Goal: Download file/media

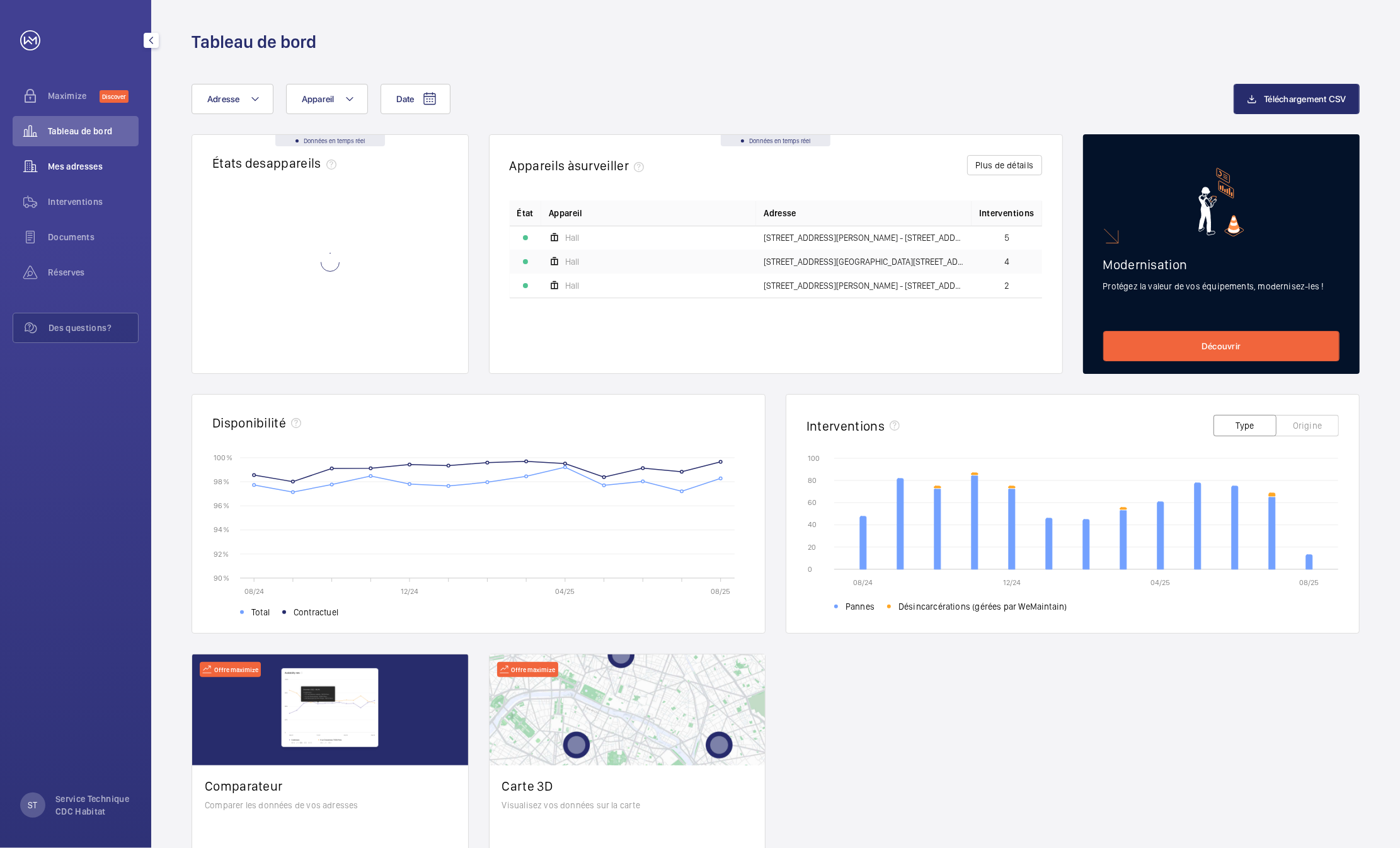
click at [90, 163] on span "Mes adresses" at bounding box center [93, 166] width 91 height 13
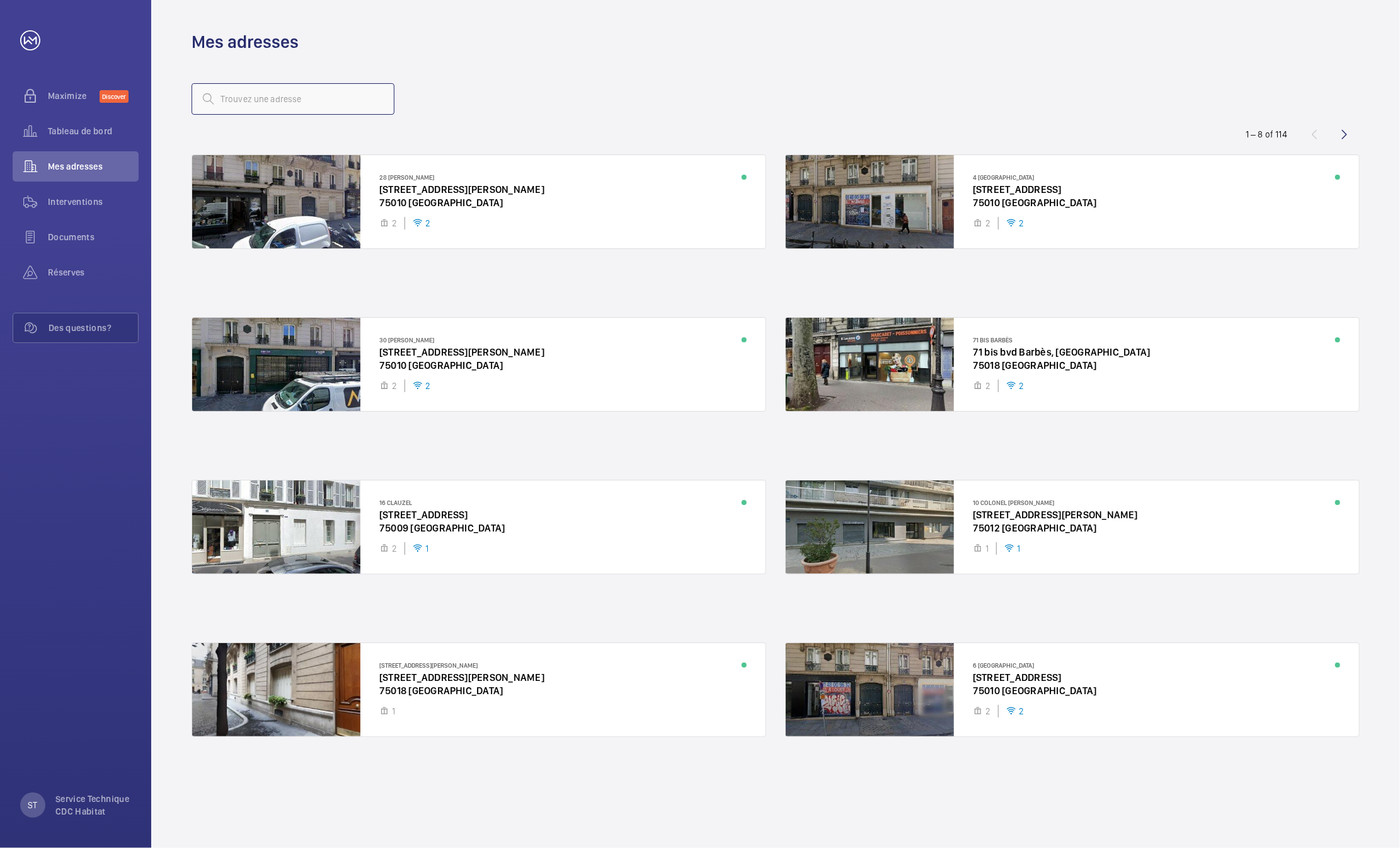
click at [327, 105] on input "text" at bounding box center [293, 99] width 203 height 31
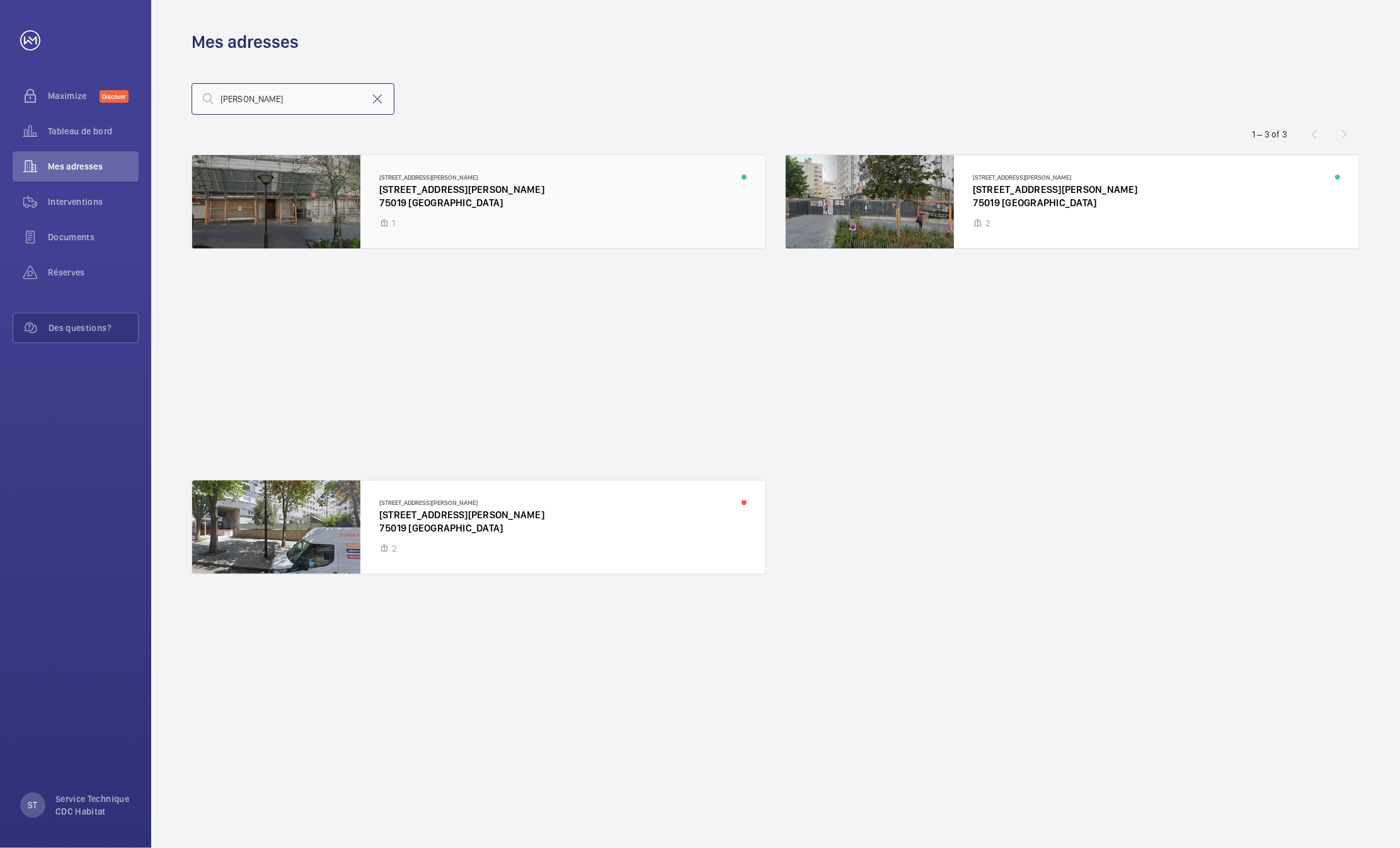
type input "[PERSON_NAME]"
click at [309, 205] on div at bounding box center [479, 201] width 574 height 93
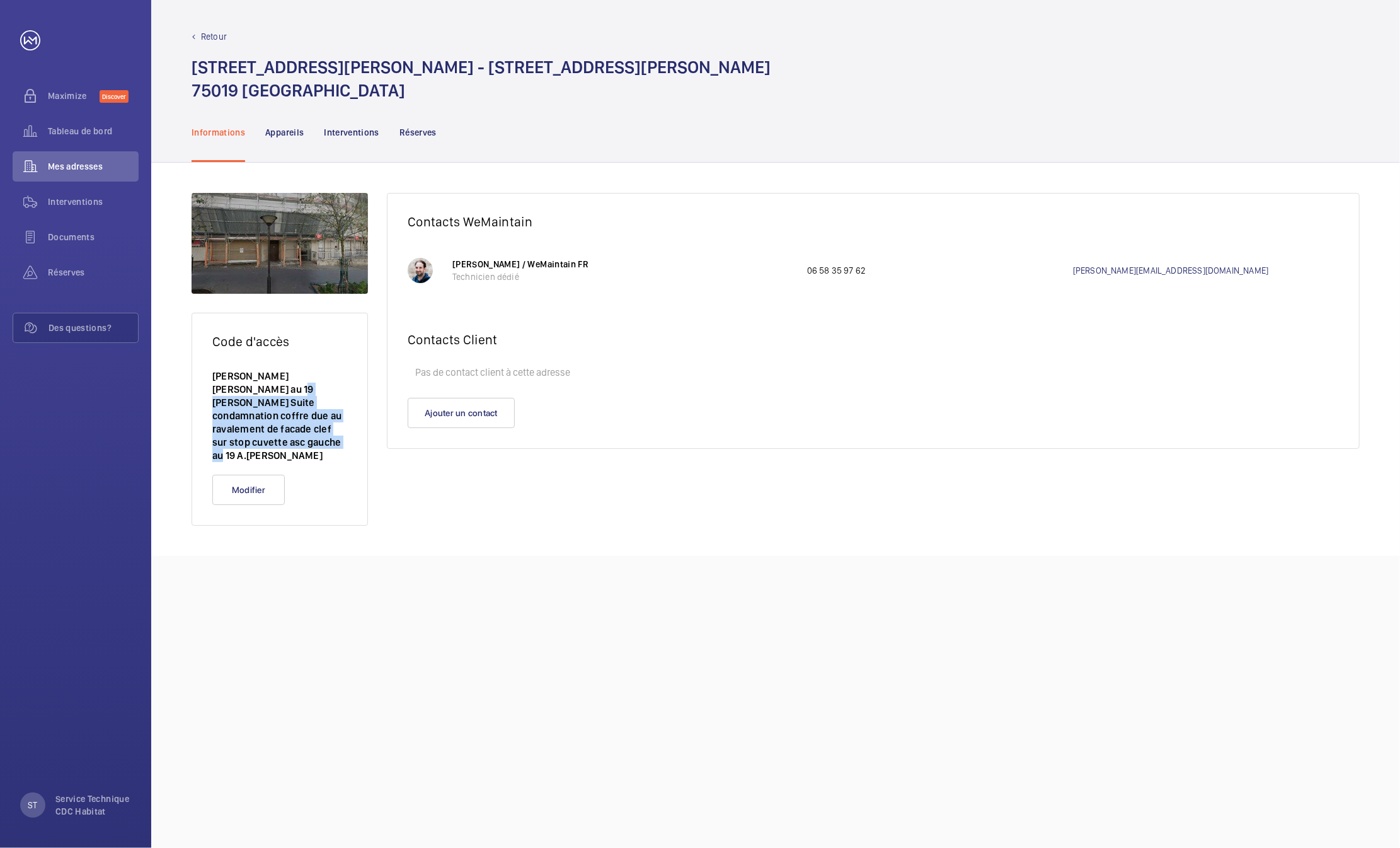
drag, startPoint x: 237, startPoint y: 389, endPoint x: 336, endPoint y: 445, distance: 113.7
click at [336, 445] on wm-front-card-body "[PERSON_NAME] [PERSON_NAME] au 19 [PERSON_NAME] Suite condamnation coffre due a…" at bounding box center [280, 423] width 175 height 106
drag, startPoint x: 336, startPoint y: 445, endPoint x: 476, endPoint y: 505, distance: 152.3
click at [476, 505] on div "Code d'accès [PERSON_NAME] otis au 19 [PERSON_NAME] Suite condamnation coffre d…" at bounding box center [776, 359] width 1249 height 393
click at [280, 135] on p "Appareils" at bounding box center [284, 132] width 38 height 13
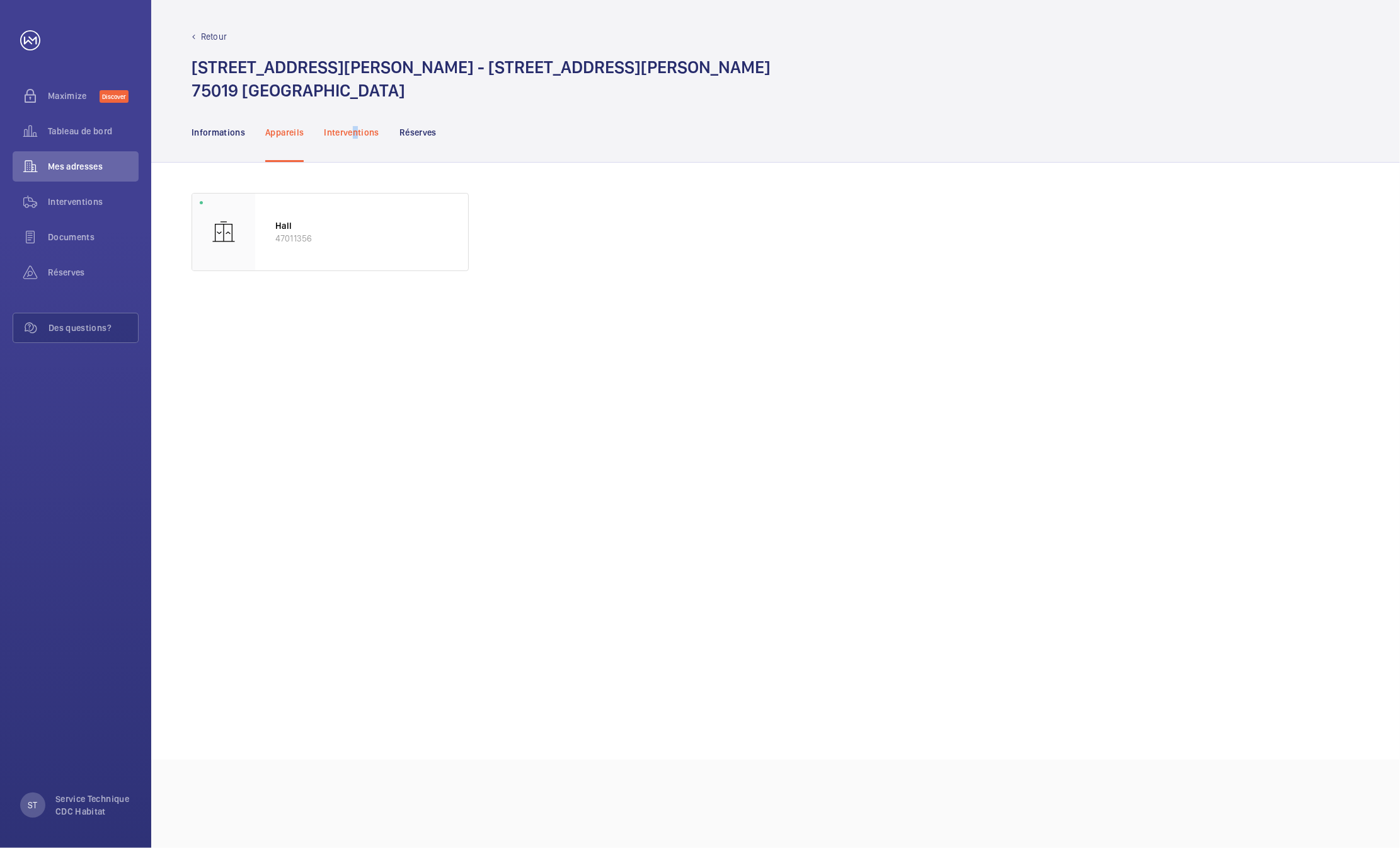
click at [357, 126] on p "Interventions" at bounding box center [351, 132] width 56 height 13
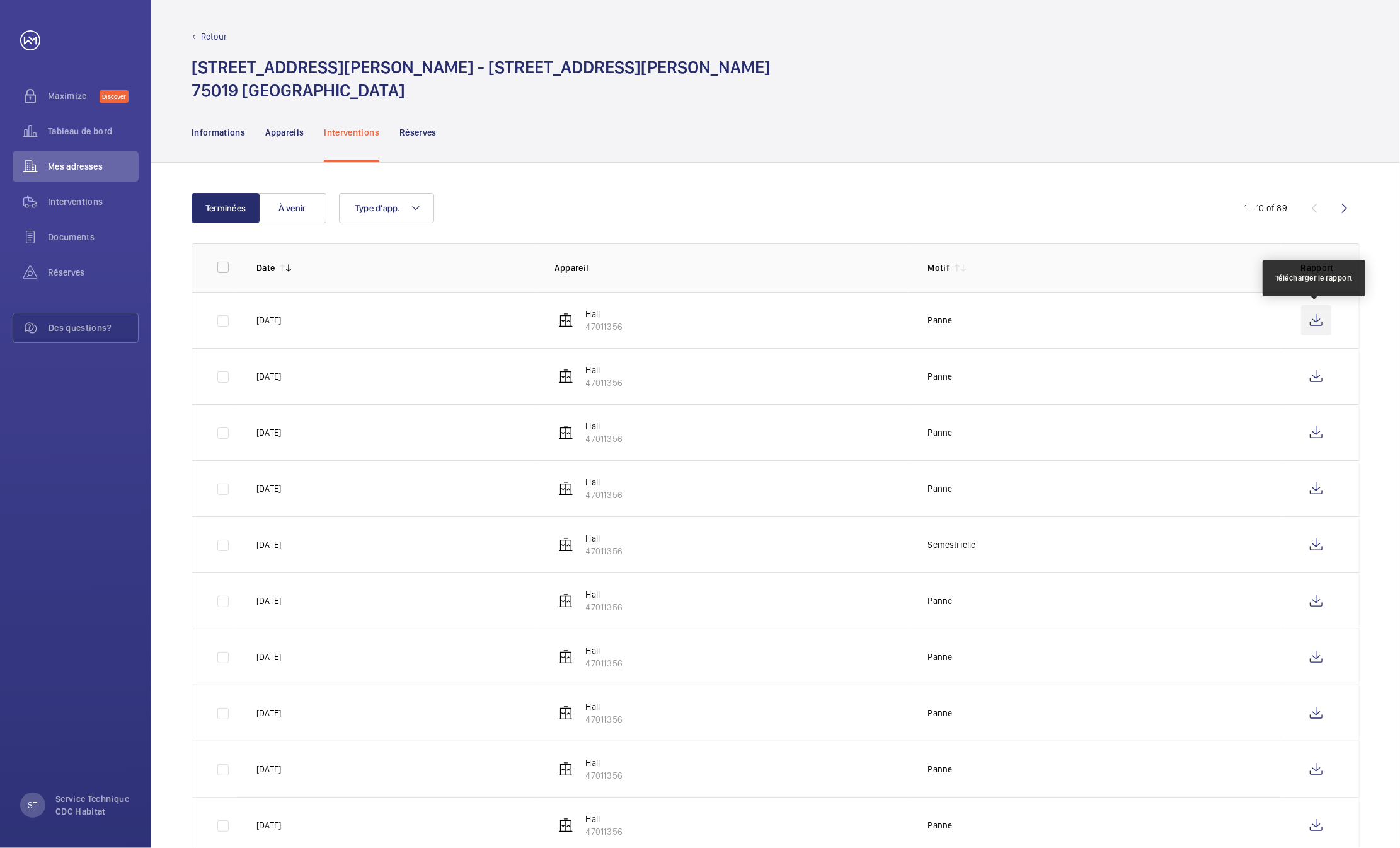
click at [1316, 323] on wm-front-icon-button at bounding box center [1316, 320] width 30 height 30
click at [1322, 381] on wm-front-icon-button at bounding box center [1316, 376] width 30 height 30
click at [1315, 437] on wm-front-icon-button at bounding box center [1316, 432] width 30 height 30
click at [1320, 490] on wm-front-icon-button at bounding box center [1316, 488] width 30 height 30
click at [1317, 548] on wm-front-icon-button at bounding box center [1316, 545] width 30 height 30
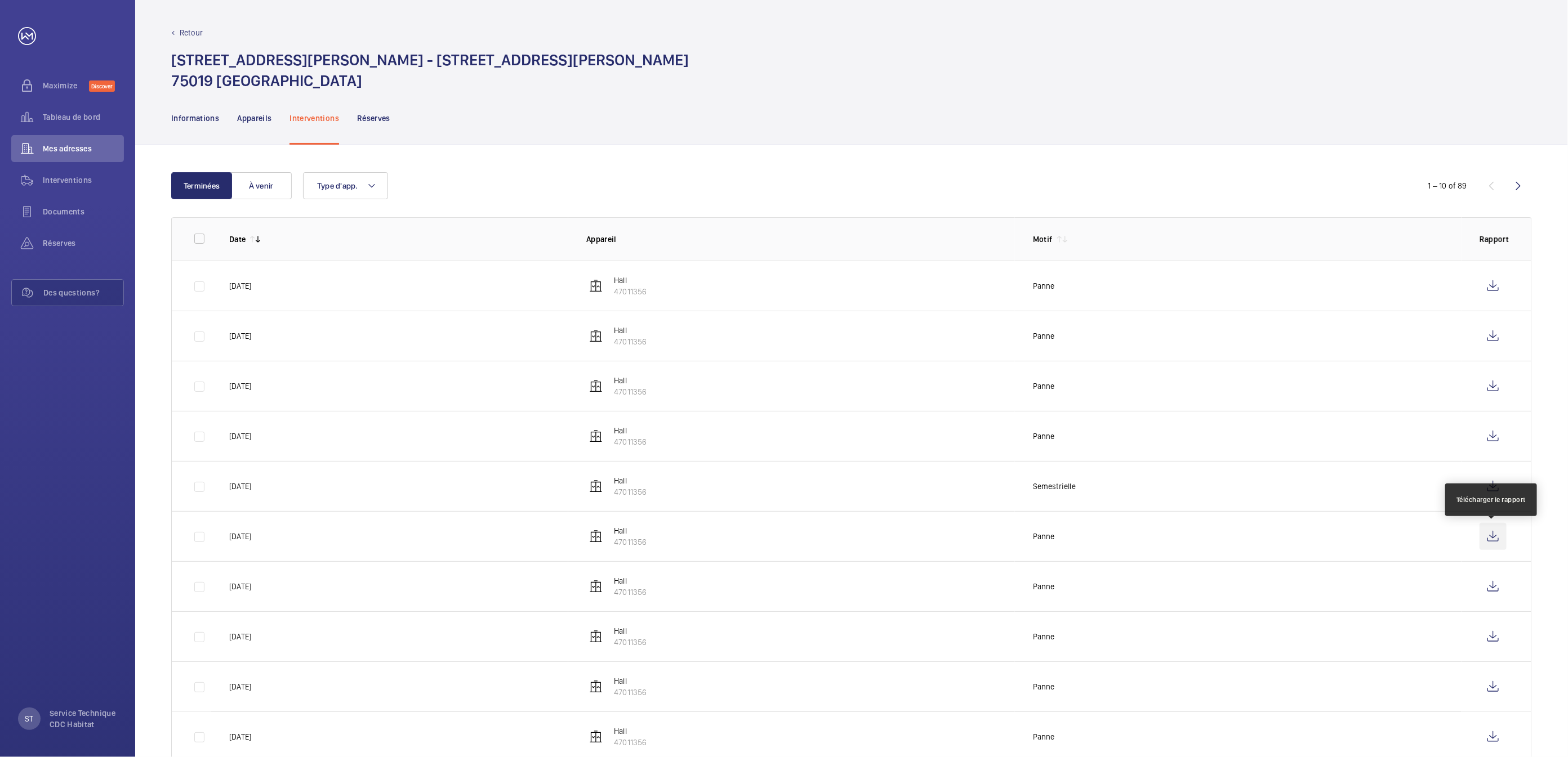
click at [1251, 542] on wm-front-icon-button at bounding box center [1493, 536] width 27 height 27
click at [621, 114] on div "Informations Appareils Interventions Réserves" at bounding box center [852, 117] width 1361 height 53
click at [63, 107] on div "Tableau de bord" at bounding box center [67, 117] width 113 height 27
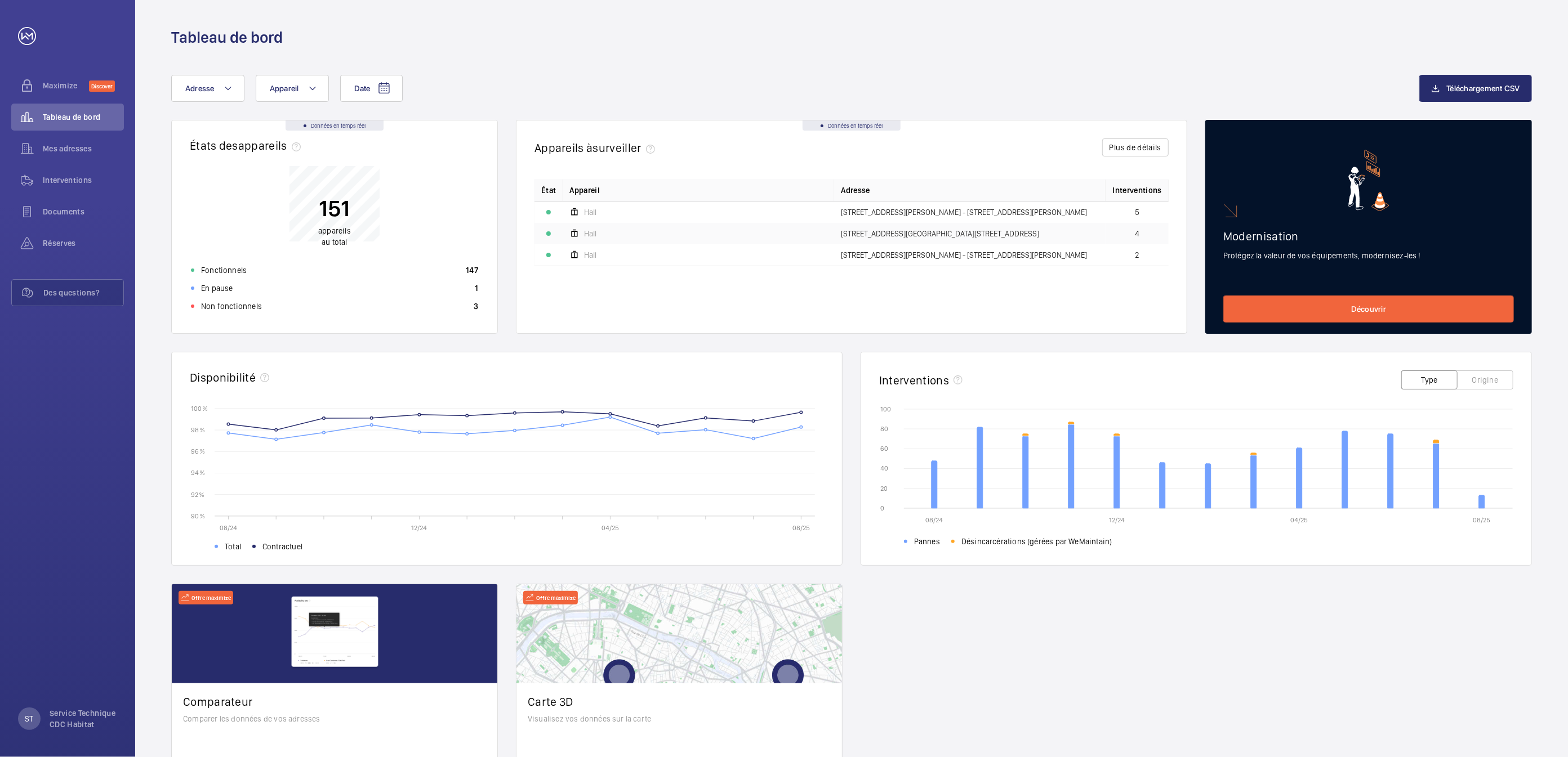
click at [497, 116] on div "Date Adresse Appareil Téléchargement CSV" at bounding box center [852, 98] width 1361 height 45
